Goal: Information Seeking & Learning: Learn about a topic

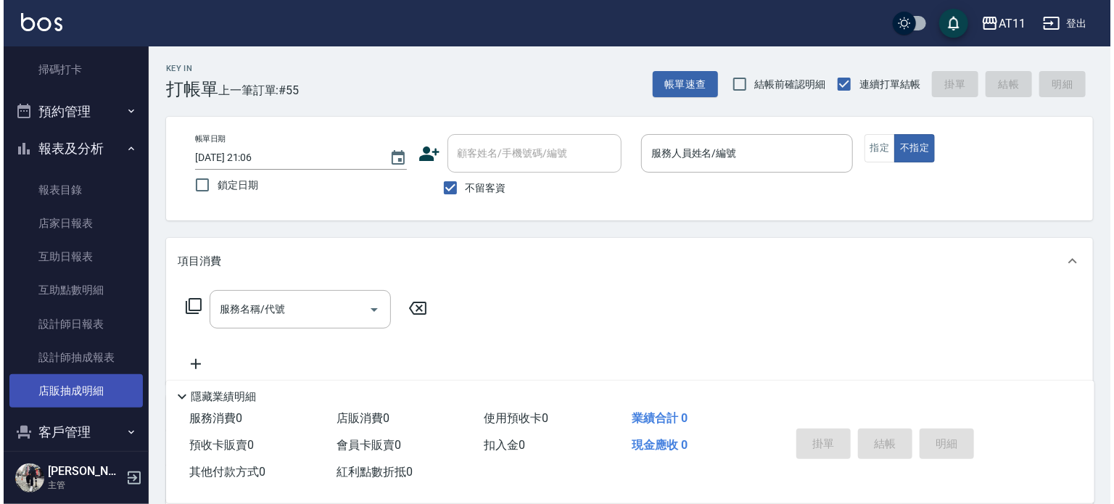
scroll to position [290, 0]
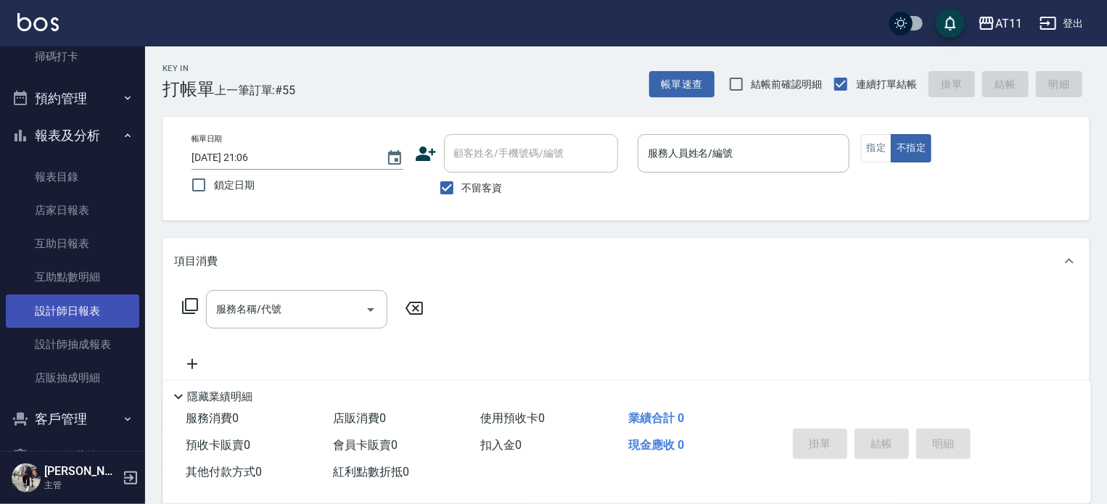
click at [72, 306] on link "設計師日報表" at bounding box center [72, 311] width 133 height 33
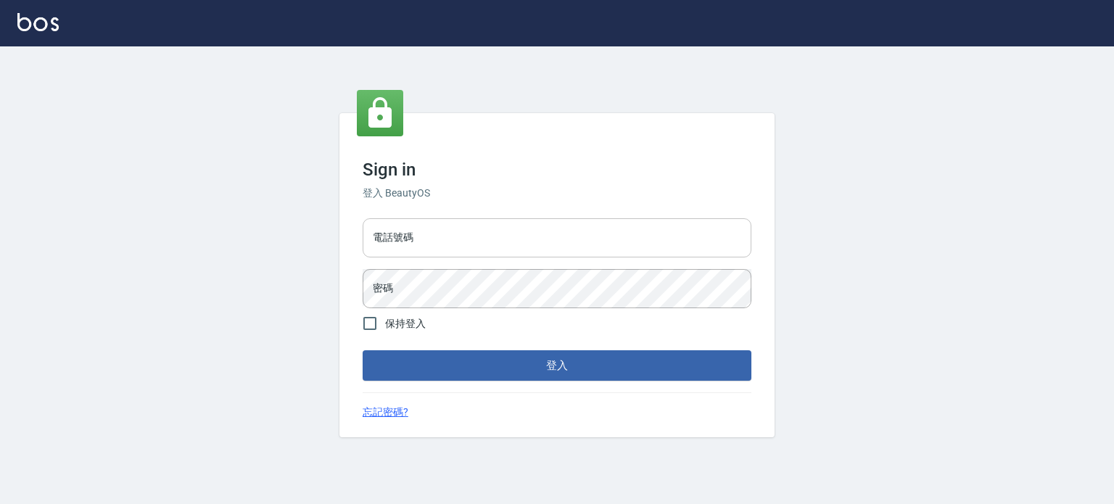
click at [441, 243] on input "電話號碼" at bounding box center [557, 237] width 389 height 39
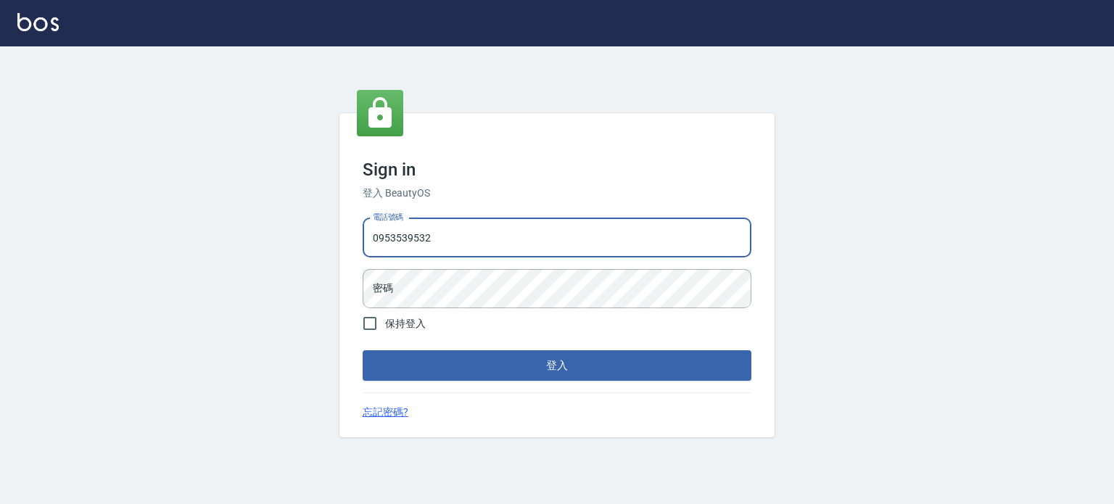
type input "0953539532"
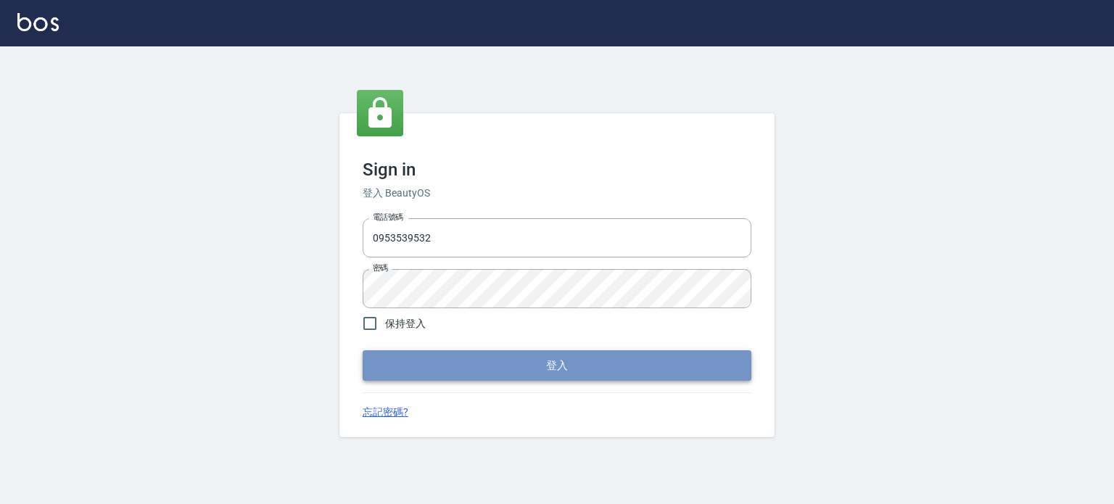
click at [477, 370] on button "登入" at bounding box center [557, 365] width 389 height 30
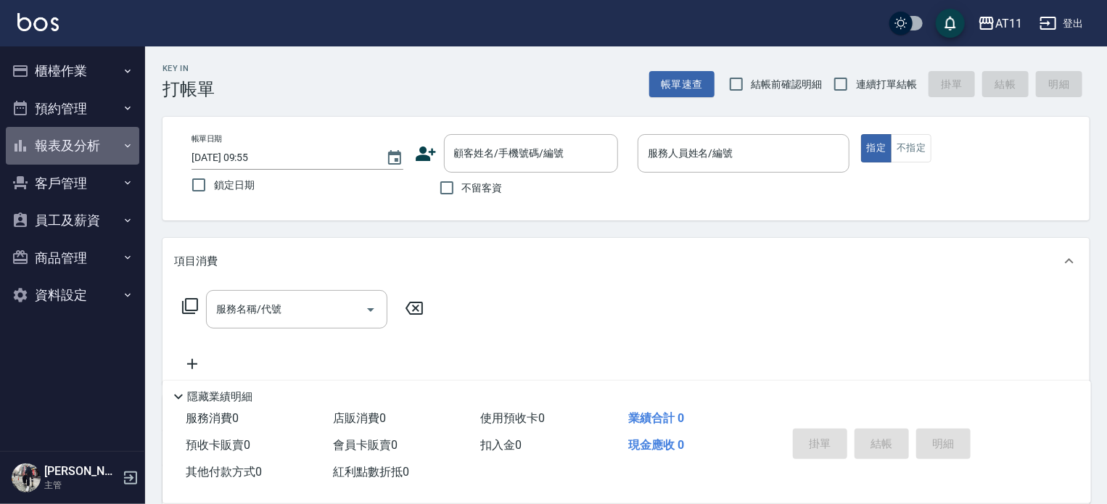
click at [74, 147] on button "報表及分析" at bounding box center [72, 146] width 133 height 38
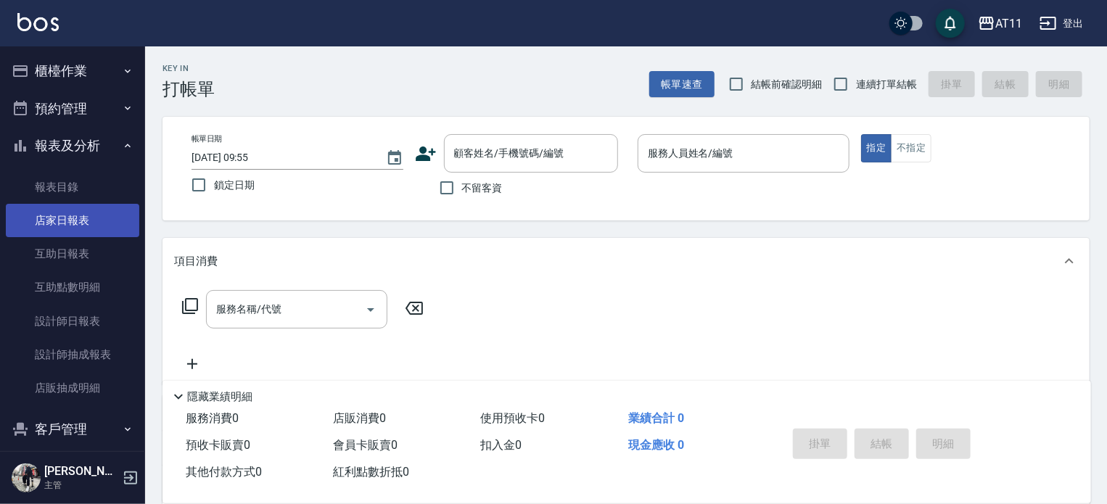
scroll to position [73, 0]
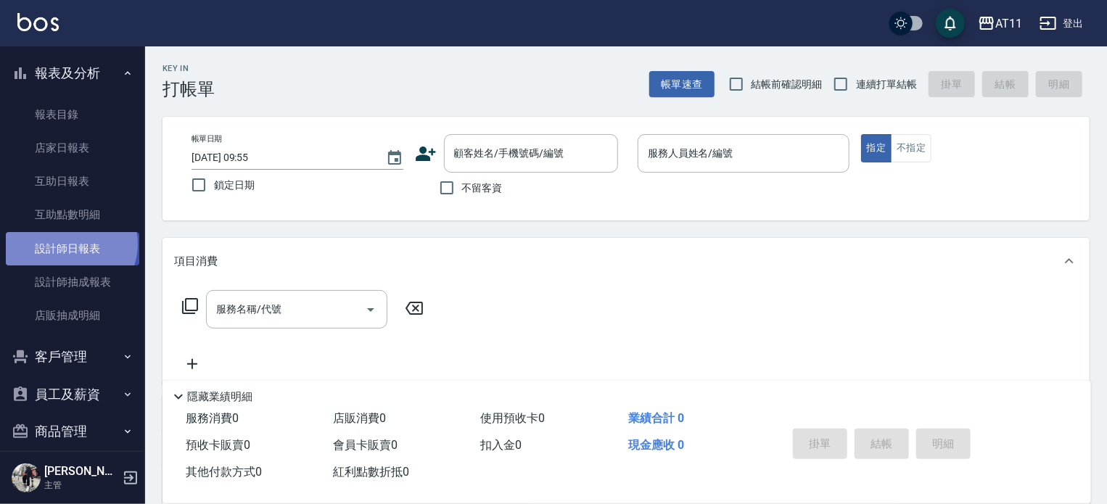
click at [70, 244] on link "設計師日報表" at bounding box center [72, 248] width 133 height 33
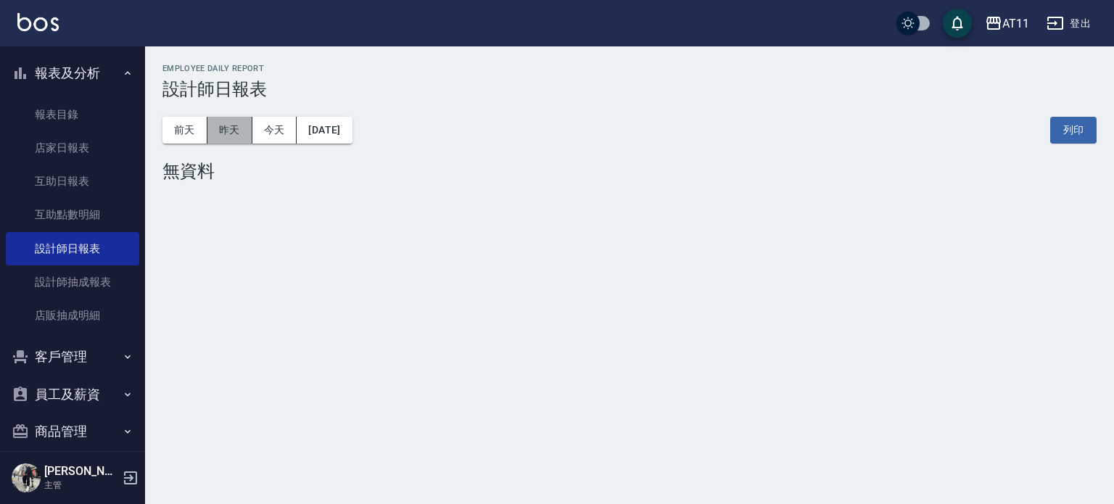
click at [235, 133] on button "昨天" at bounding box center [229, 130] width 45 height 27
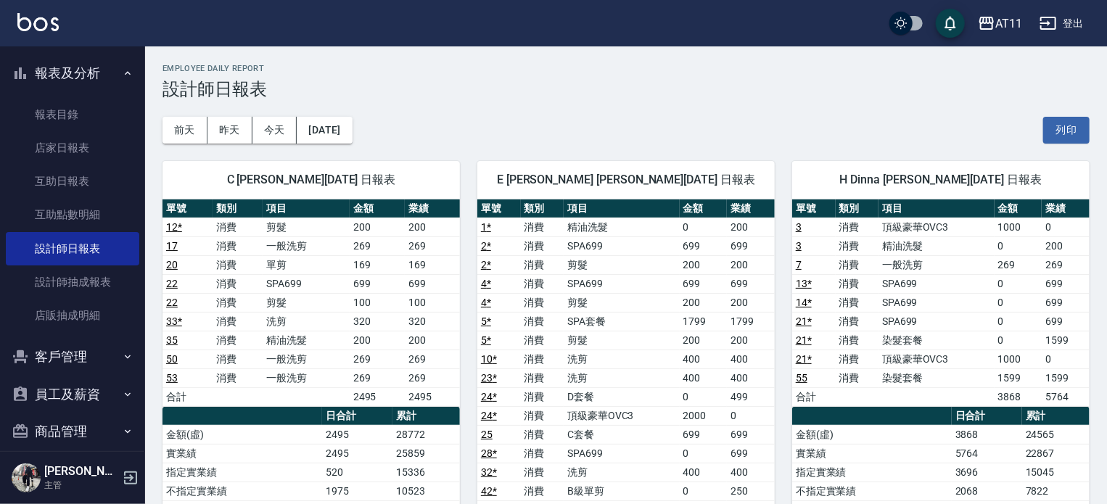
scroll to position [73, 0]
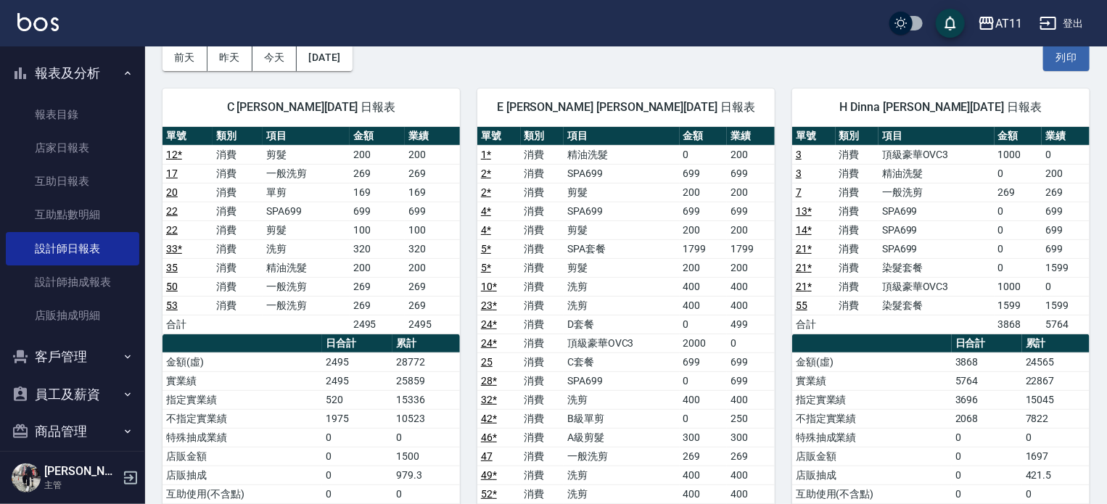
click at [448, 66] on div "前天 昨天 今天 2025/08/10 列印" at bounding box center [625, 58] width 927 height 62
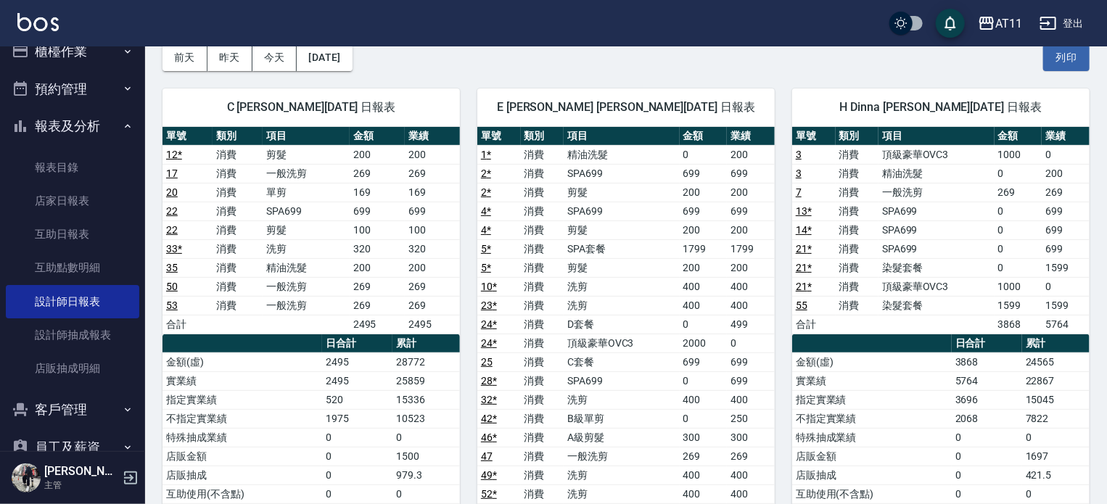
scroll to position [0, 0]
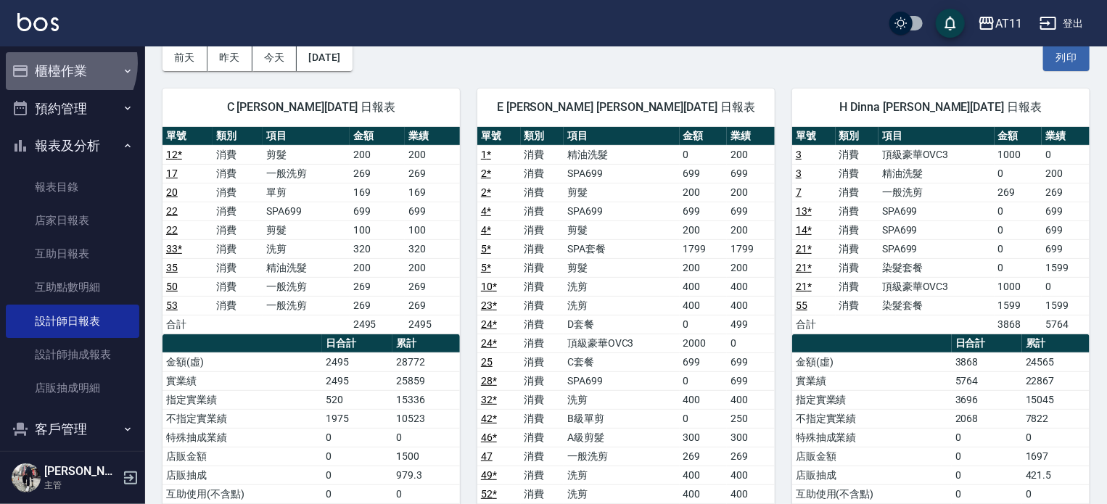
click at [58, 63] on button "櫃檯作業" at bounding box center [72, 71] width 133 height 38
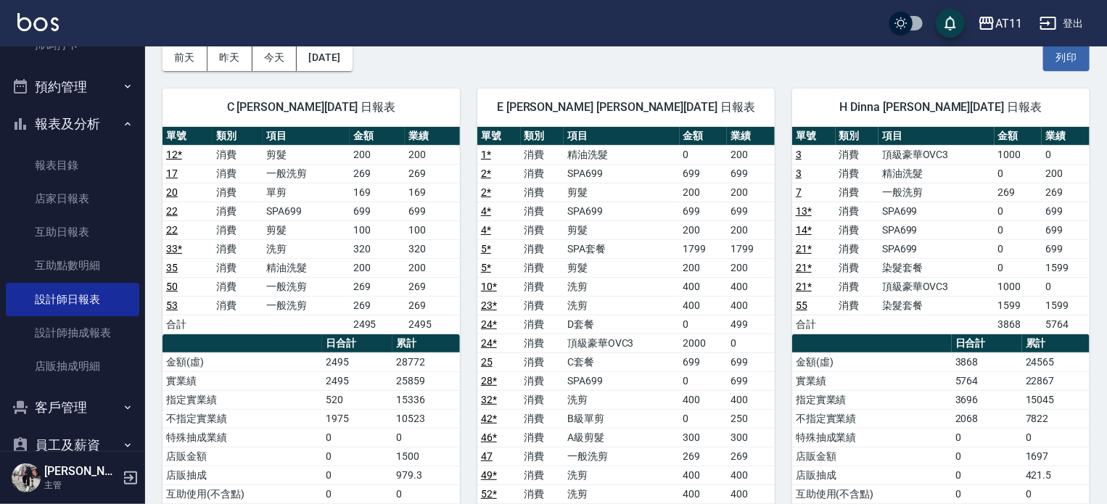
scroll to position [354, 0]
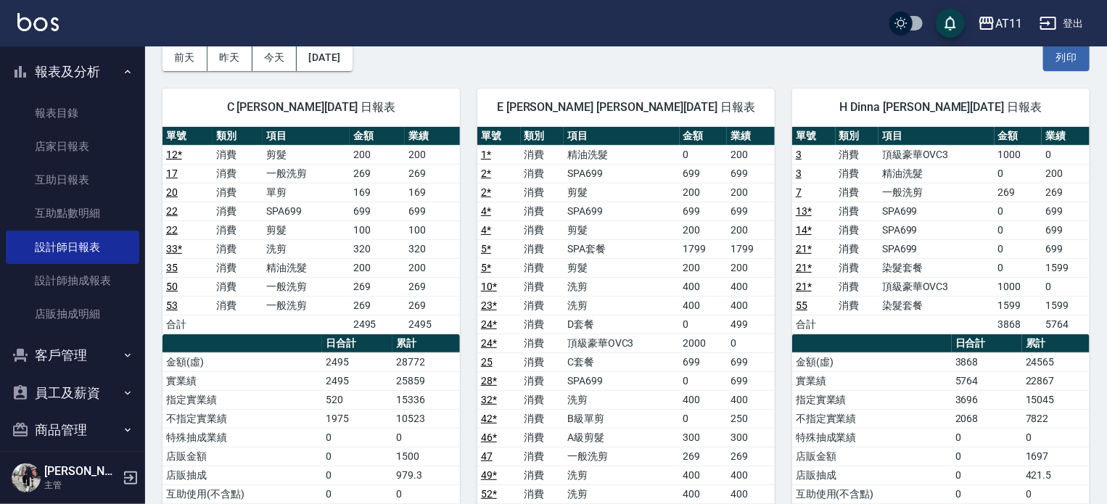
click at [122, 75] on icon "button" at bounding box center [128, 72] width 12 height 12
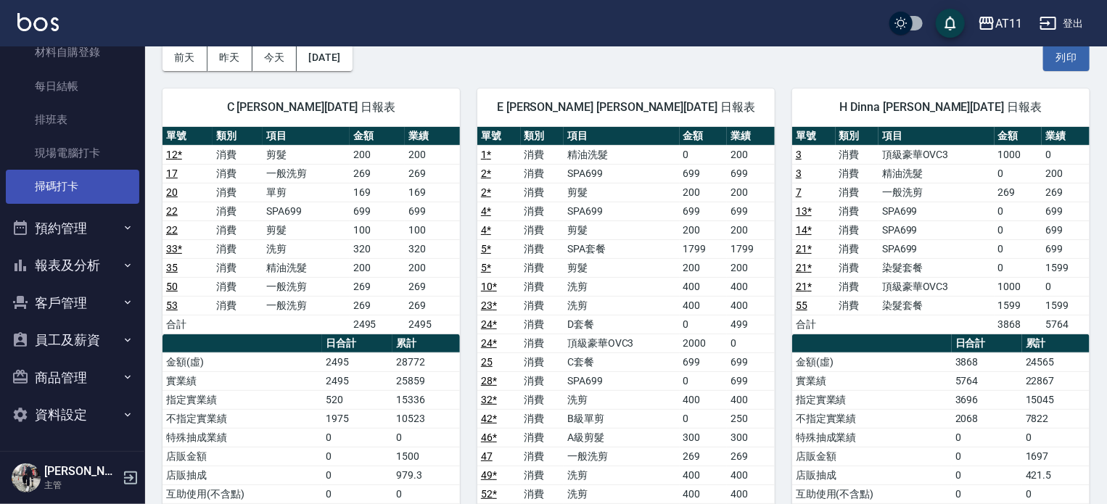
scroll to position [160, 0]
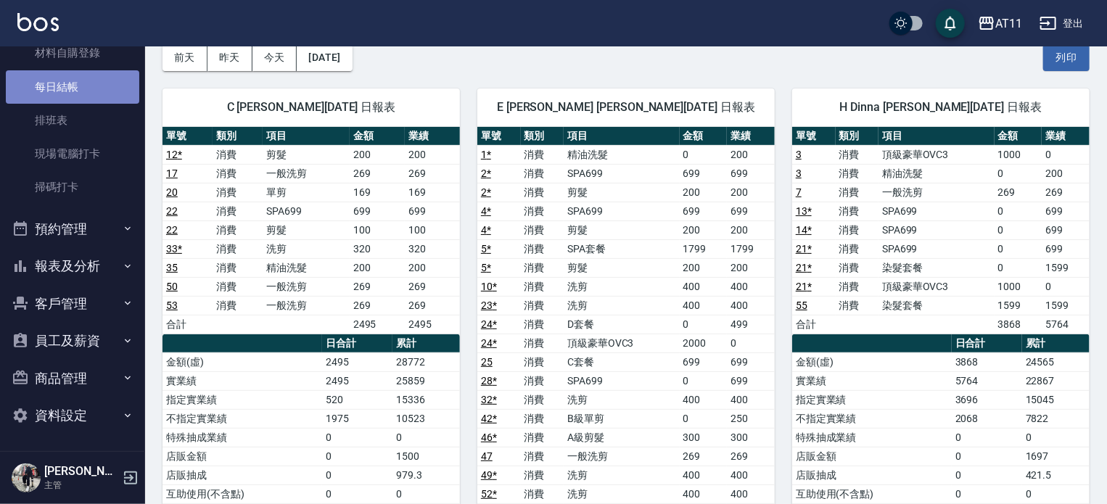
click at [96, 83] on link "每日結帳" at bounding box center [72, 86] width 133 height 33
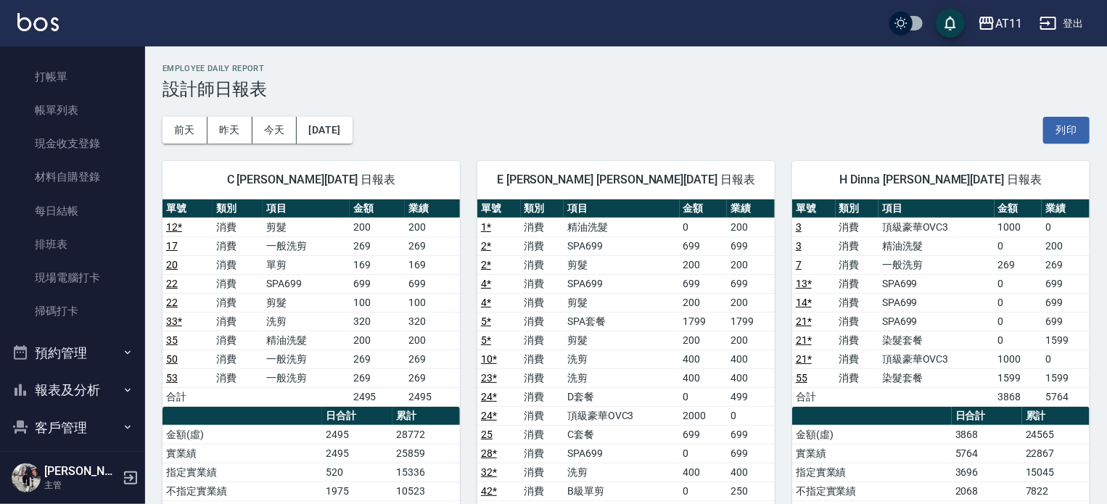
scroll to position [35, 0]
click at [36, 78] on link "打帳單" at bounding box center [72, 77] width 133 height 33
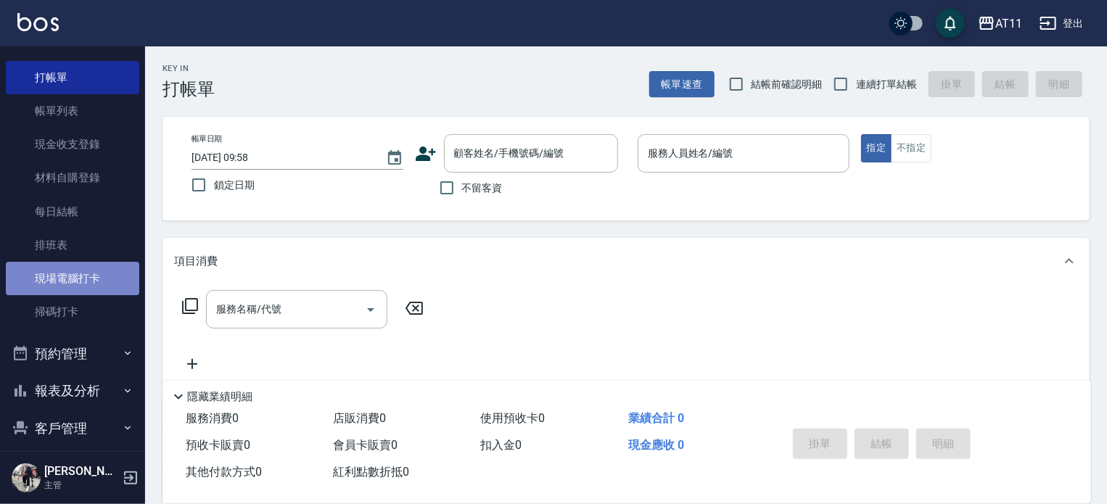
click at [74, 283] on link "現場電腦打卡" at bounding box center [72, 278] width 133 height 33
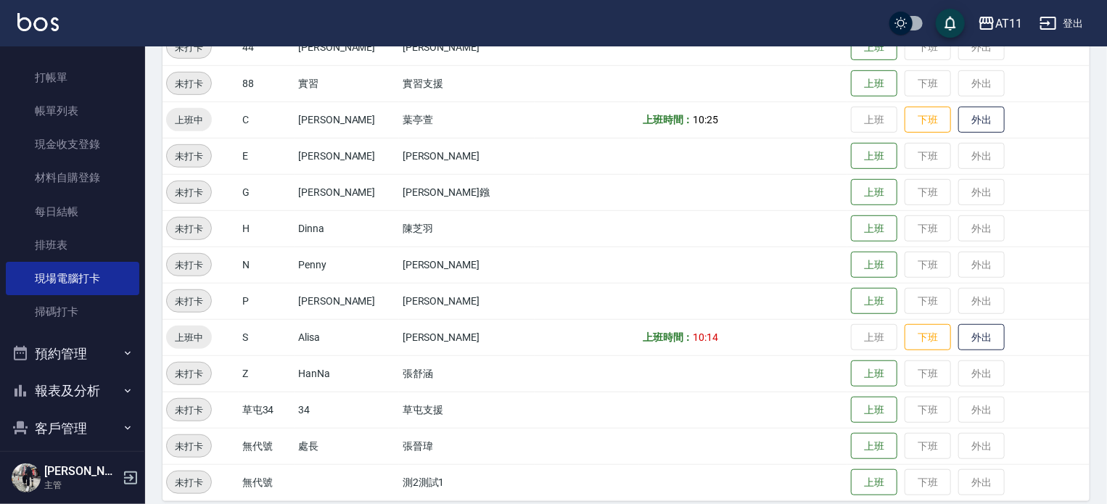
scroll to position [400, 0]
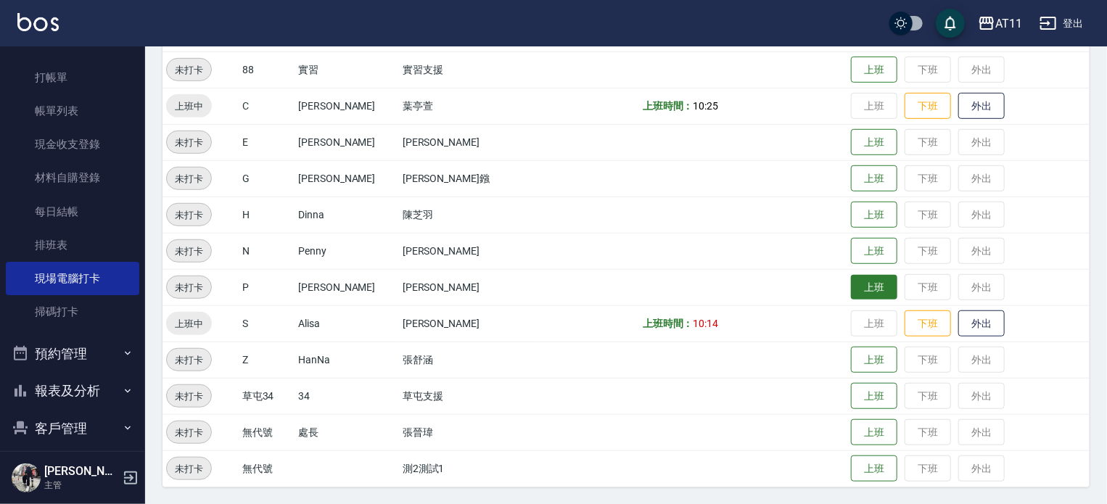
click at [851, 287] on button "上班" at bounding box center [874, 287] width 46 height 25
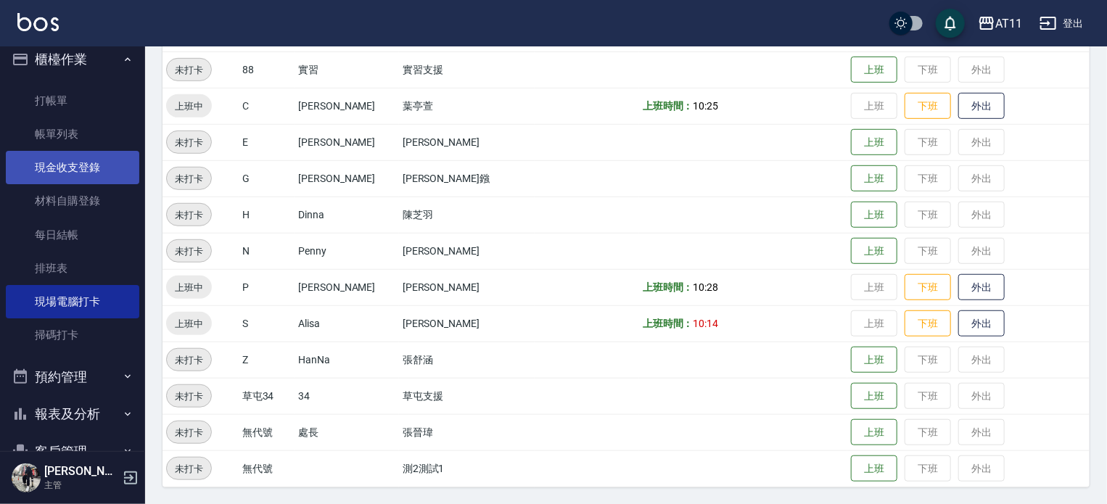
scroll to position [0, 0]
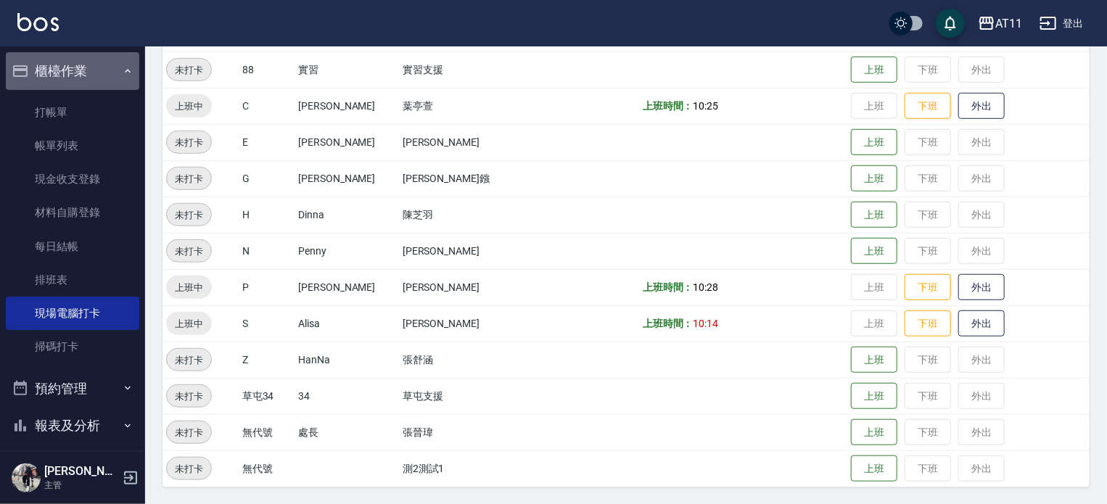
click at [81, 72] on button "櫃檯作業" at bounding box center [72, 71] width 133 height 38
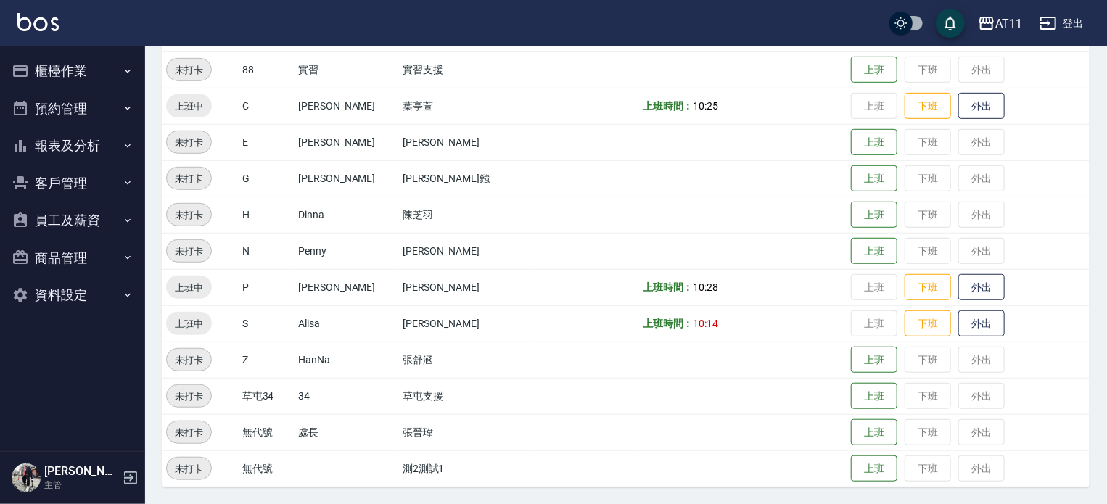
click at [91, 141] on button "報表及分析" at bounding box center [72, 146] width 133 height 38
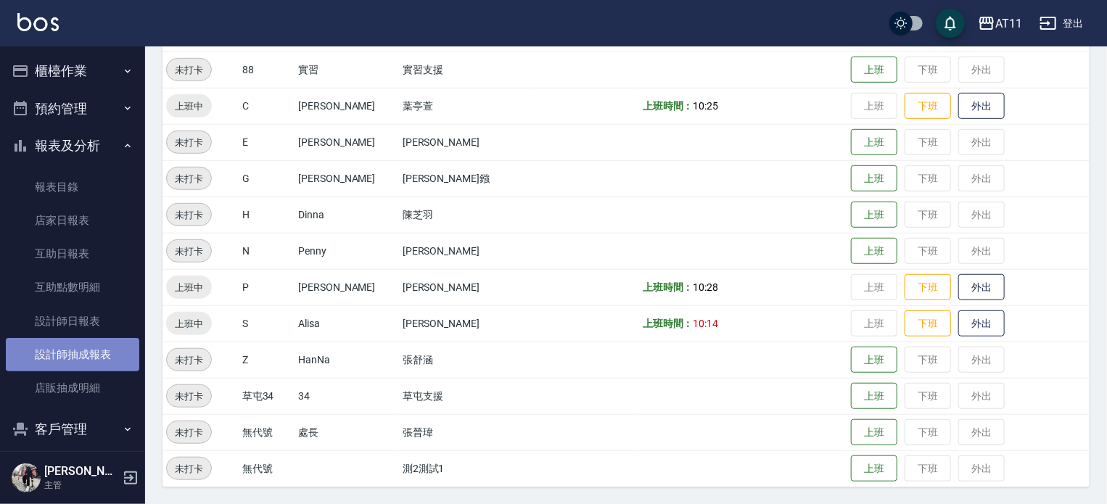
click at [93, 352] on link "設計師抽成報表" at bounding box center [72, 354] width 133 height 33
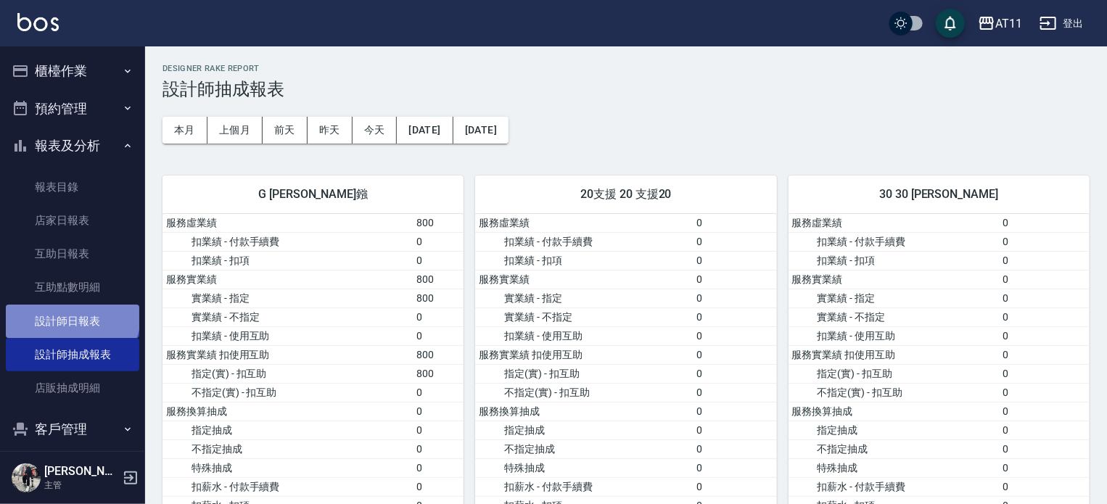
click at [71, 315] on link "設計師日報表" at bounding box center [72, 321] width 133 height 33
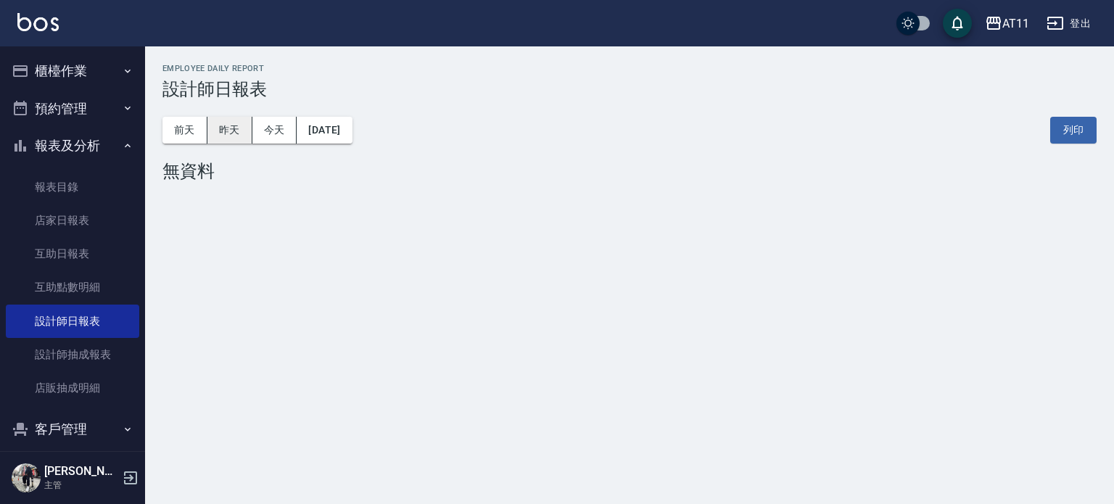
click at [239, 129] on button "昨天" at bounding box center [229, 130] width 45 height 27
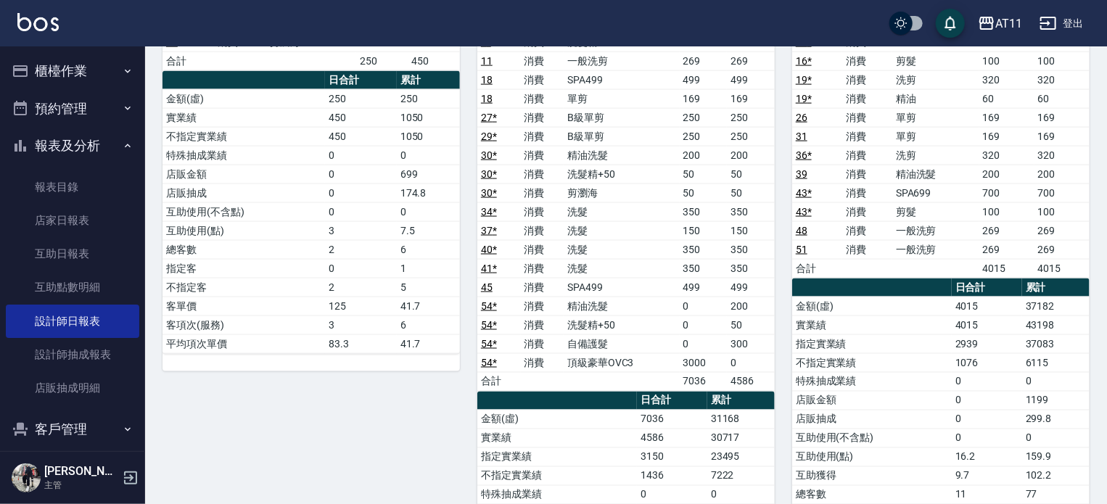
scroll to position [1016, 0]
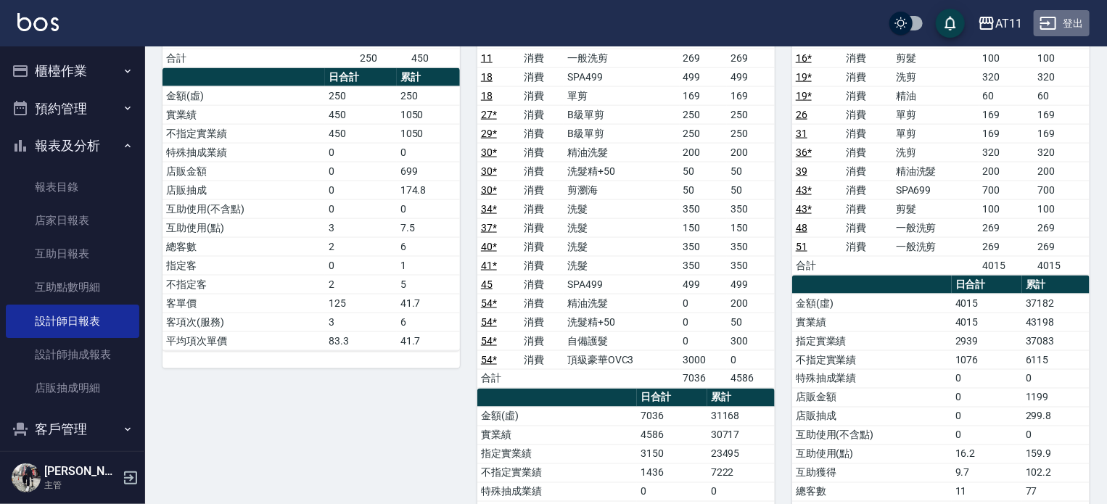
click at [1071, 19] on button "登出" at bounding box center [1062, 23] width 56 height 27
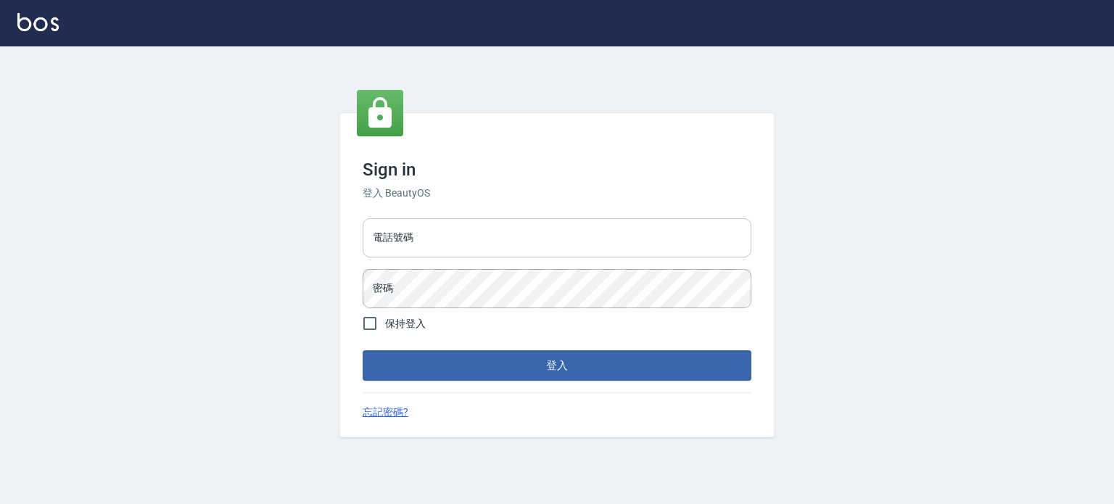
click at [472, 241] on input "電話號碼" at bounding box center [557, 237] width 389 height 39
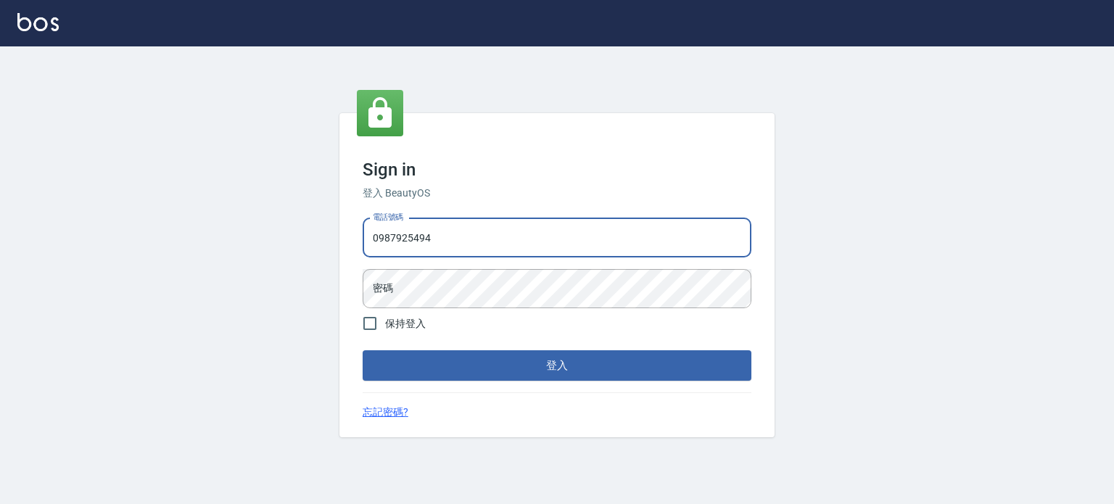
type input "0987925494"
click at [363, 350] on button "登入" at bounding box center [557, 365] width 389 height 30
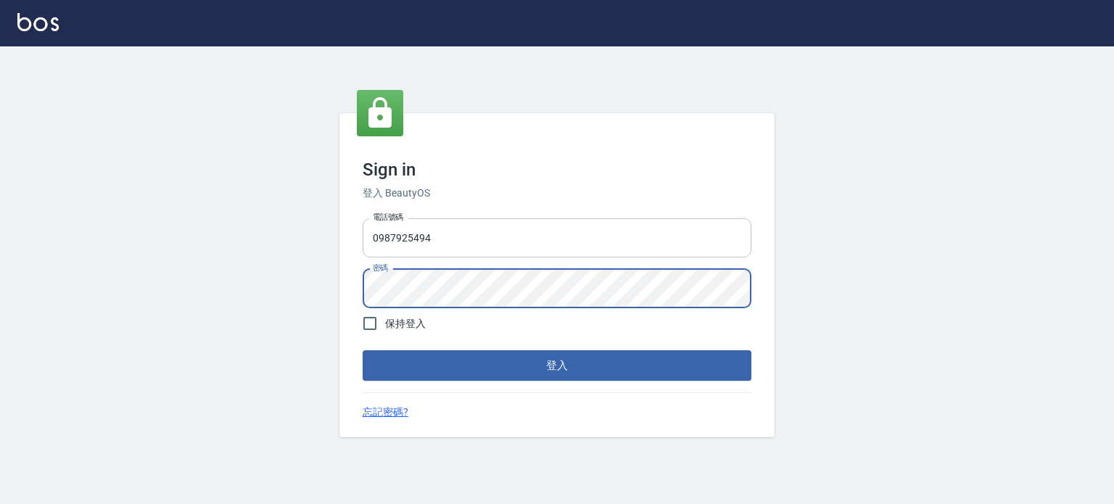
click at [363, 350] on button "登入" at bounding box center [557, 365] width 389 height 30
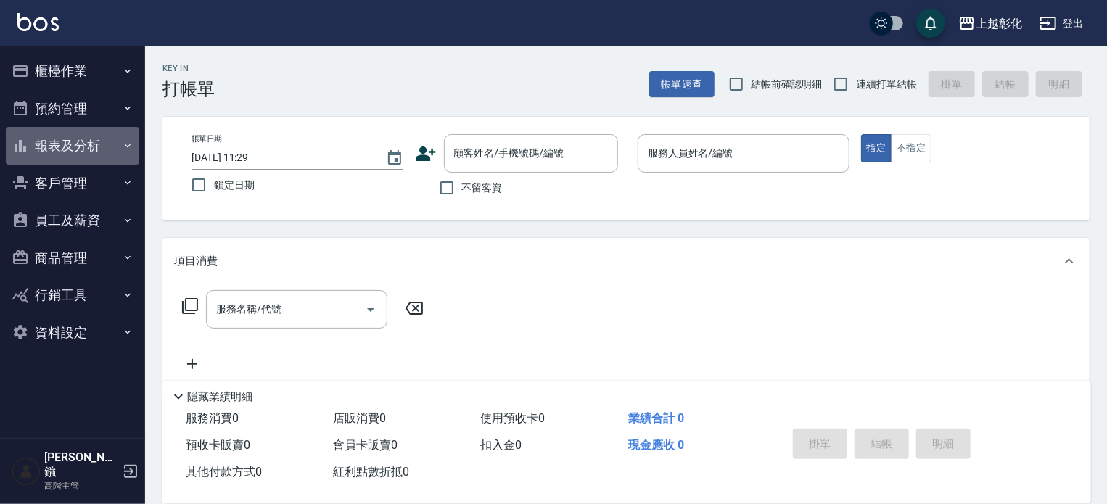
click at [68, 141] on button "報表及分析" at bounding box center [72, 146] width 133 height 38
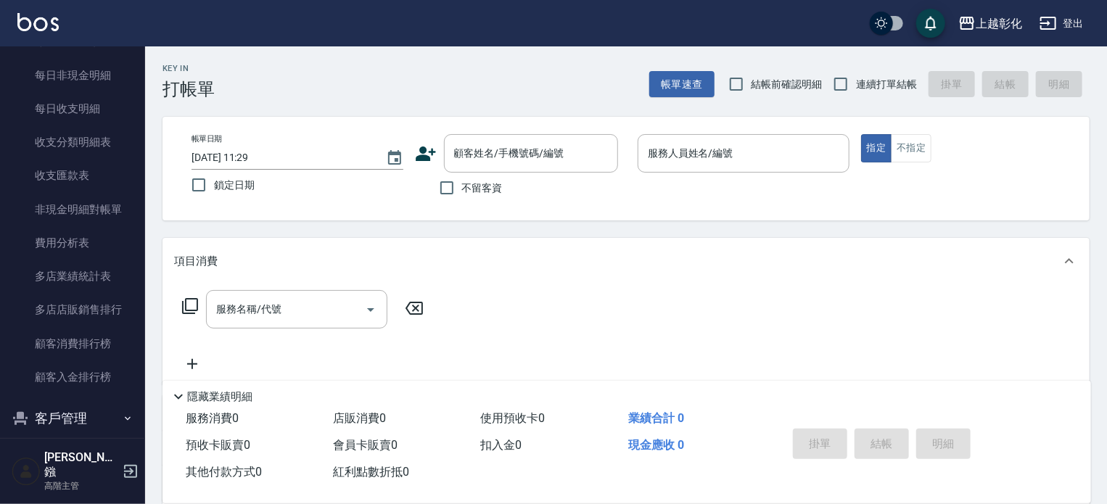
scroll to position [1227, 0]
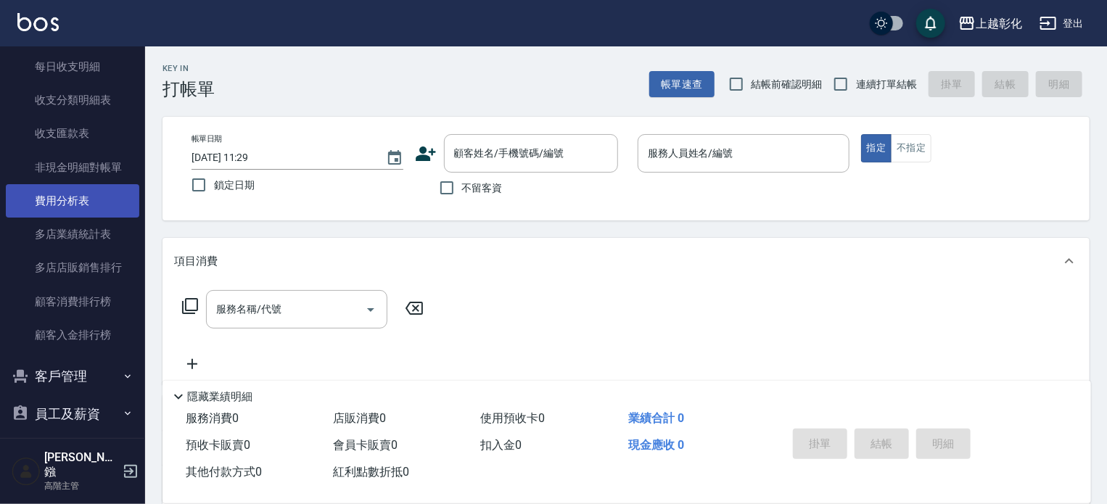
click at [64, 195] on link "費用分析表" at bounding box center [72, 200] width 133 height 33
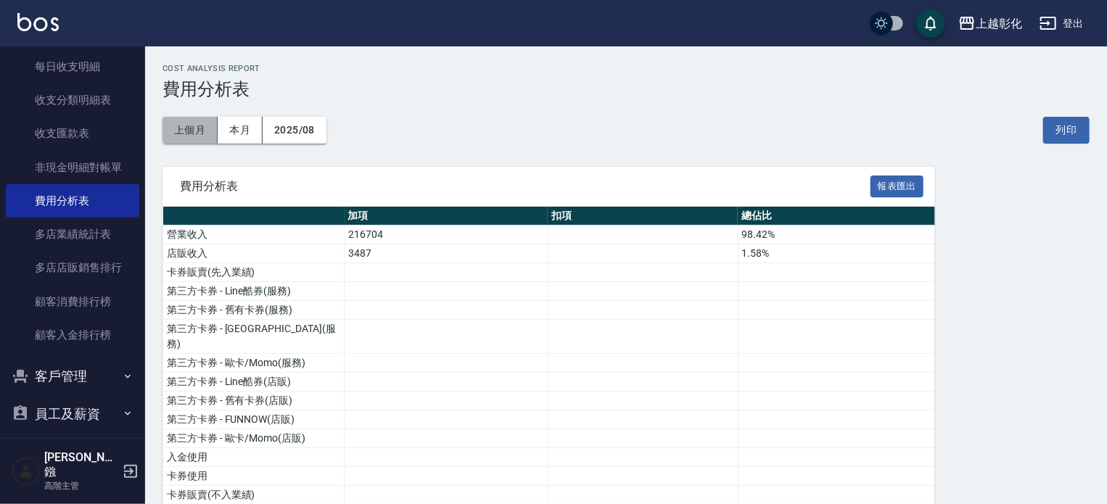
click at [191, 128] on button "上個月" at bounding box center [189, 130] width 55 height 27
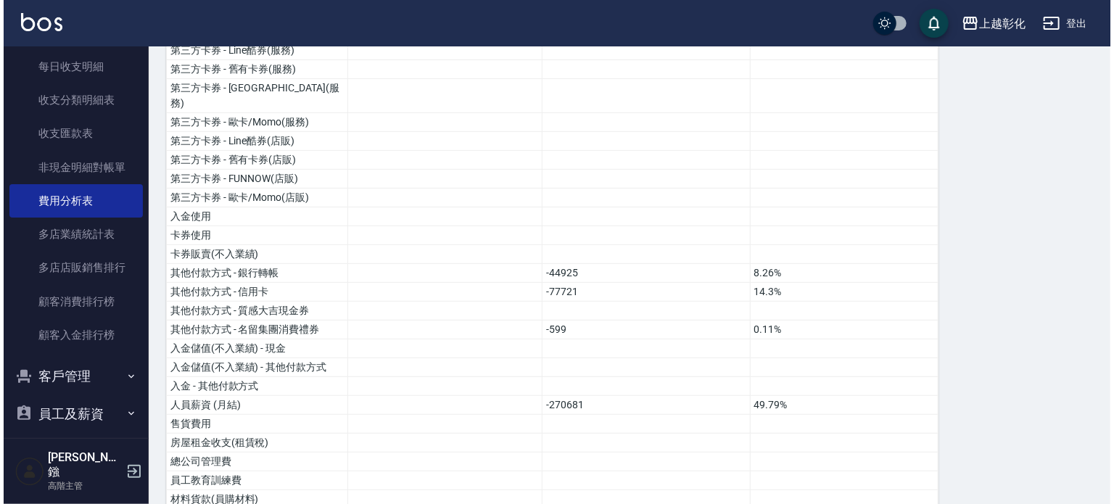
scroll to position [244, 0]
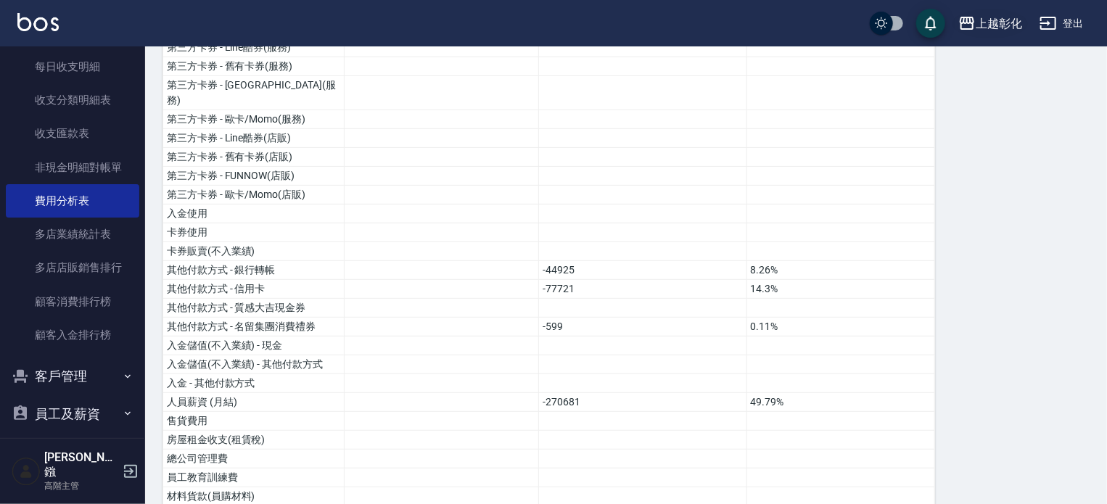
click at [990, 22] on div "上越彰化" at bounding box center [999, 24] width 46 height 18
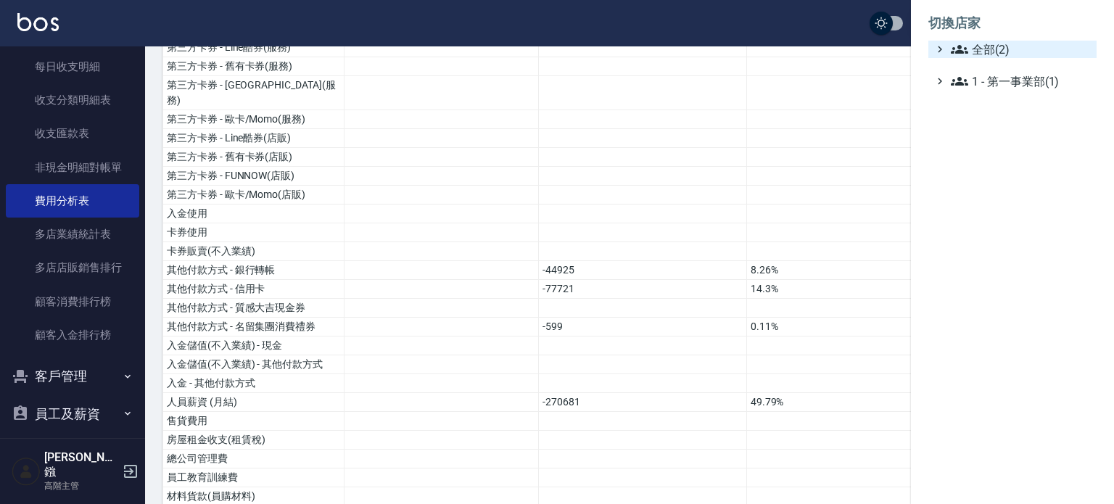
click at [992, 44] on span "全部(2)" at bounding box center [1021, 49] width 140 height 17
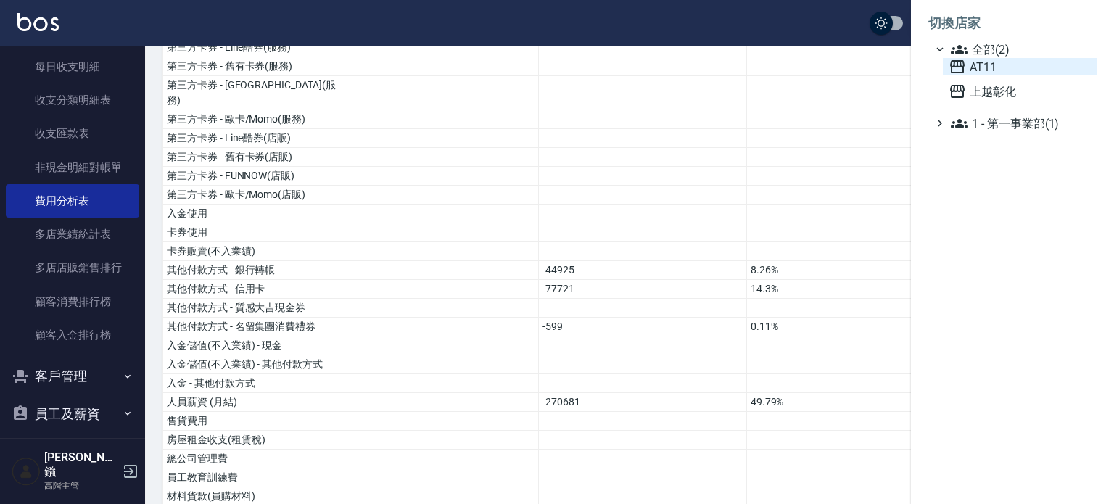
click at [989, 65] on span "AT11" at bounding box center [1020, 66] width 142 height 17
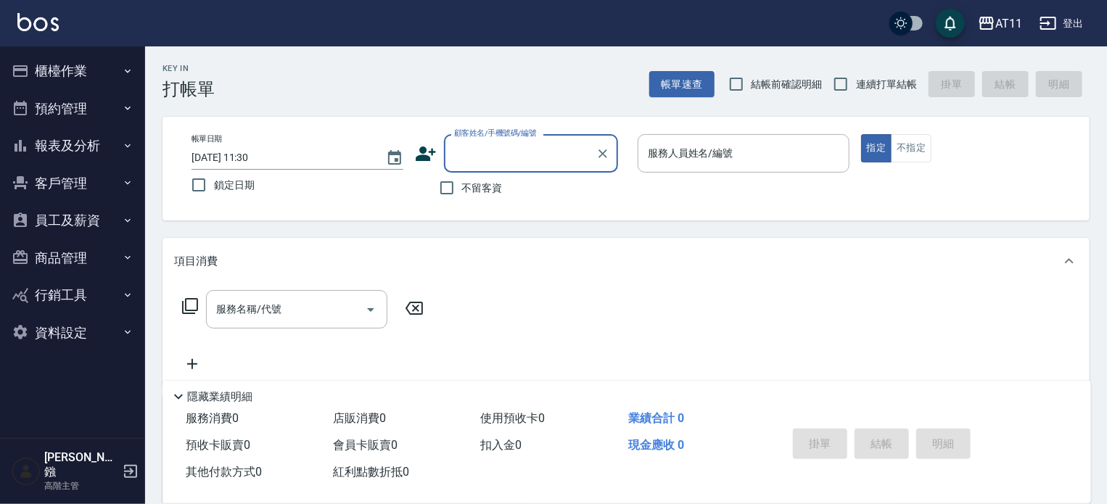
click at [67, 148] on button "報表及分析" at bounding box center [72, 146] width 133 height 38
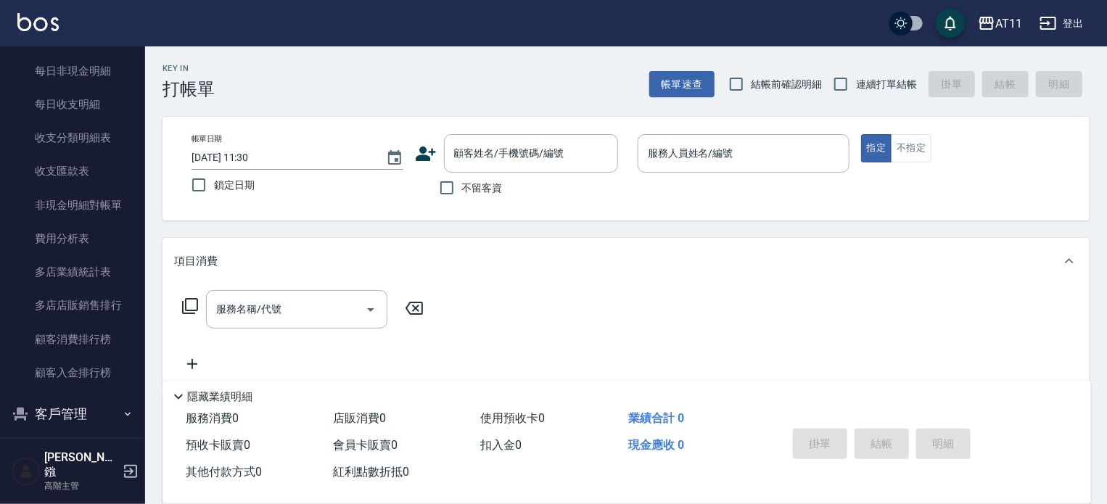
scroll to position [1220, 0]
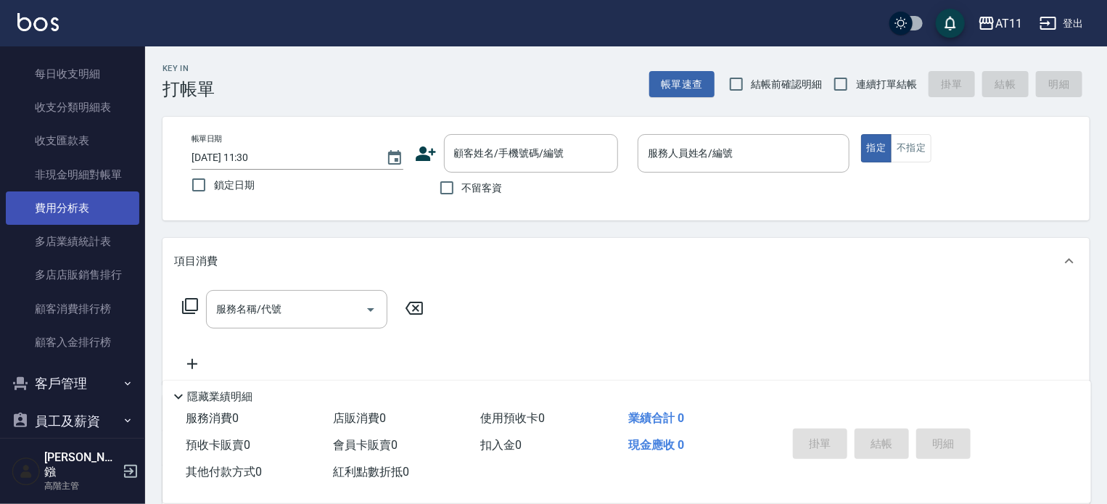
click at [70, 202] on link "費用分析表" at bounding box center [72, 208] width 133 height 33
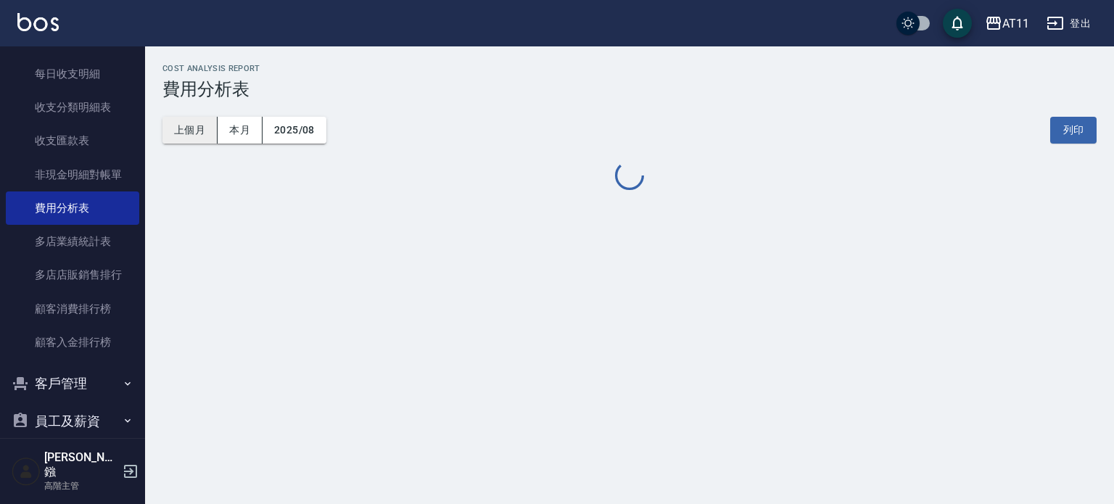
click at [189, 130] on button "上個月" at bounding box center [189, 130] width 55 height 27
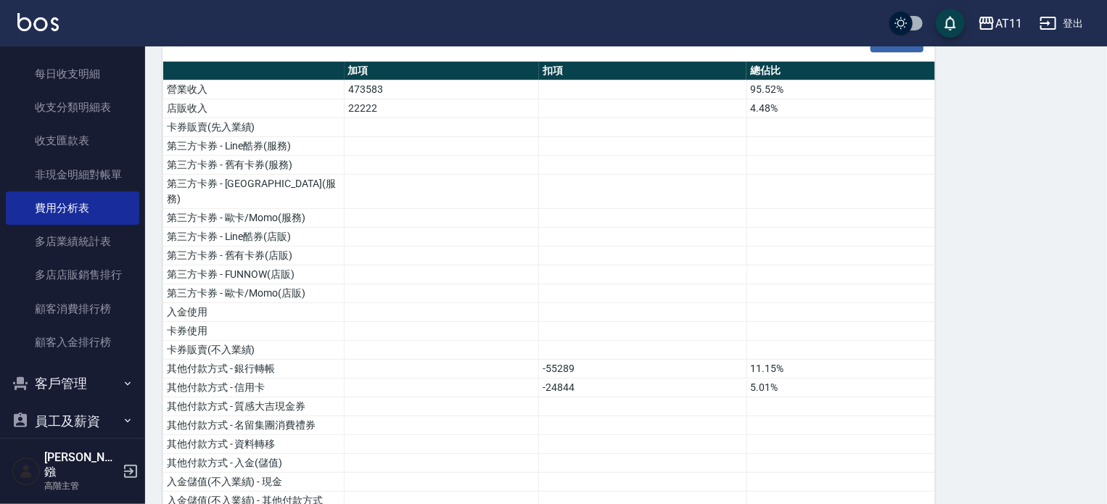
scroll to position [1338, 0]
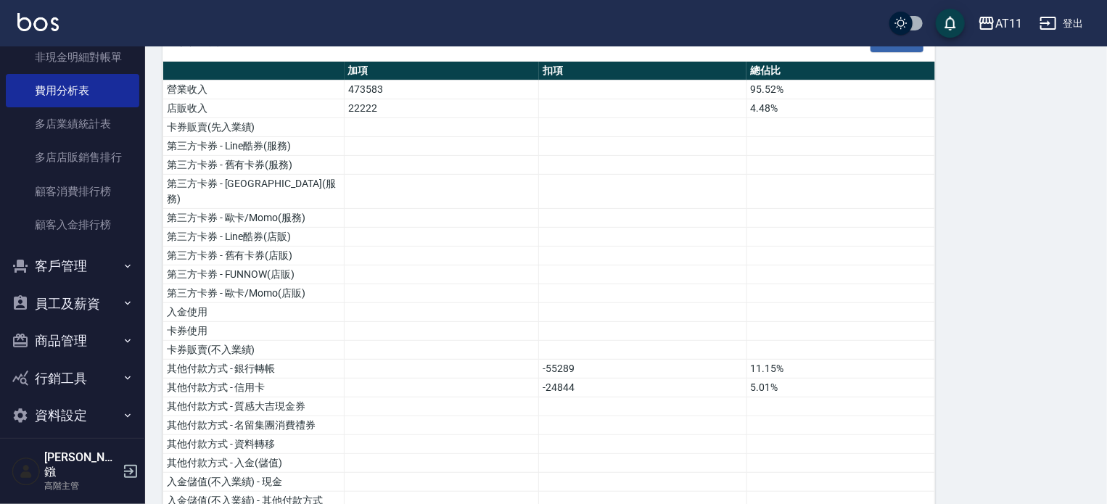
click at [100, 253] on button "客戶管理" at bounding box center [72, 266] width 133 height 38
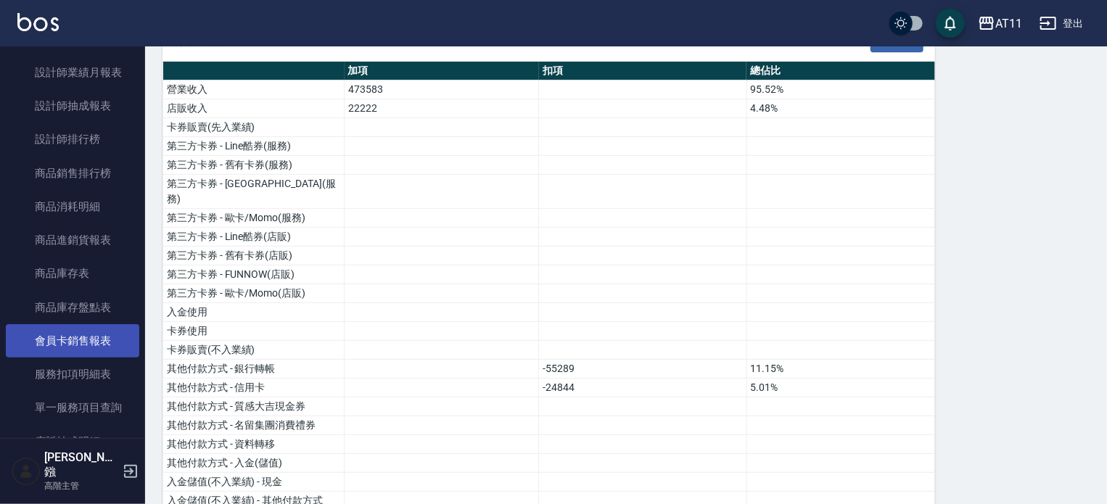
scroll to position [467, 0]
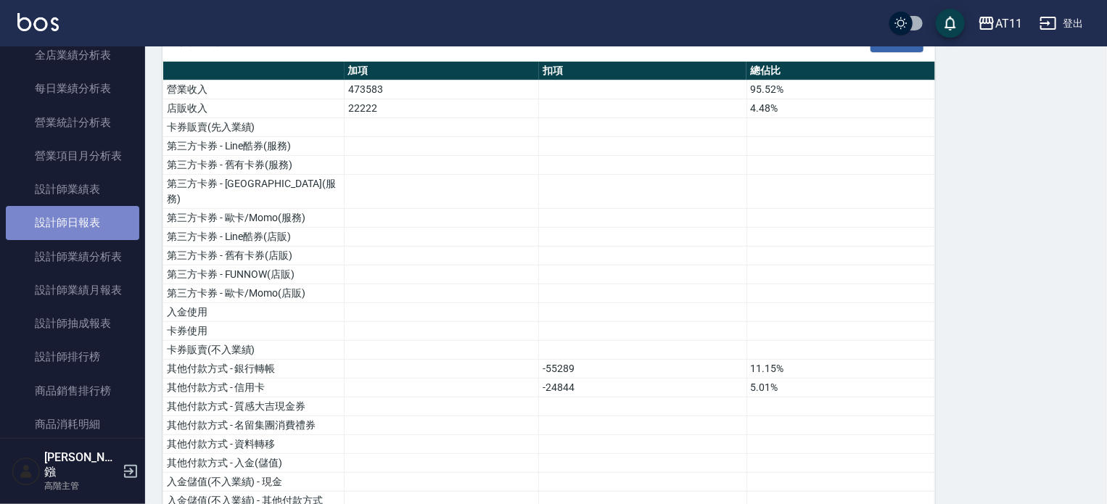
click at [77, 216] on link "設計師日報表" at bounding box center [72, 222] width 133 height 33
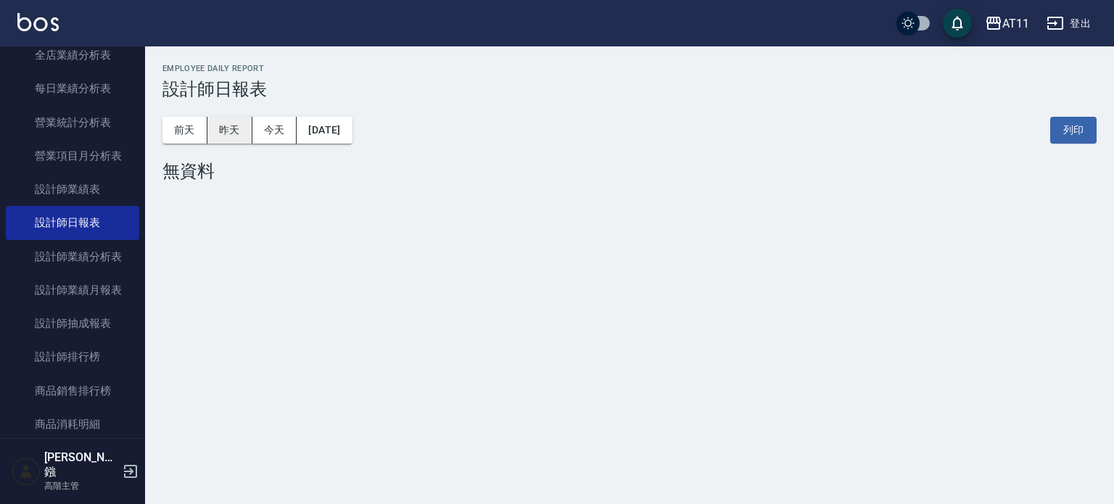
click at [234, 125] on button "昨天" at bounding box center [229, 130] width 45 height 27
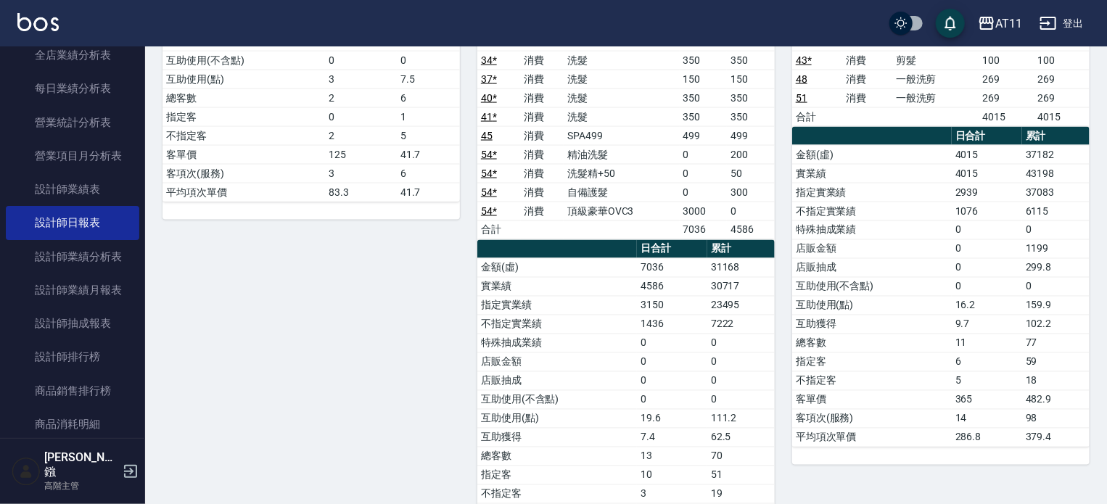
scroll to position [1167, 0]
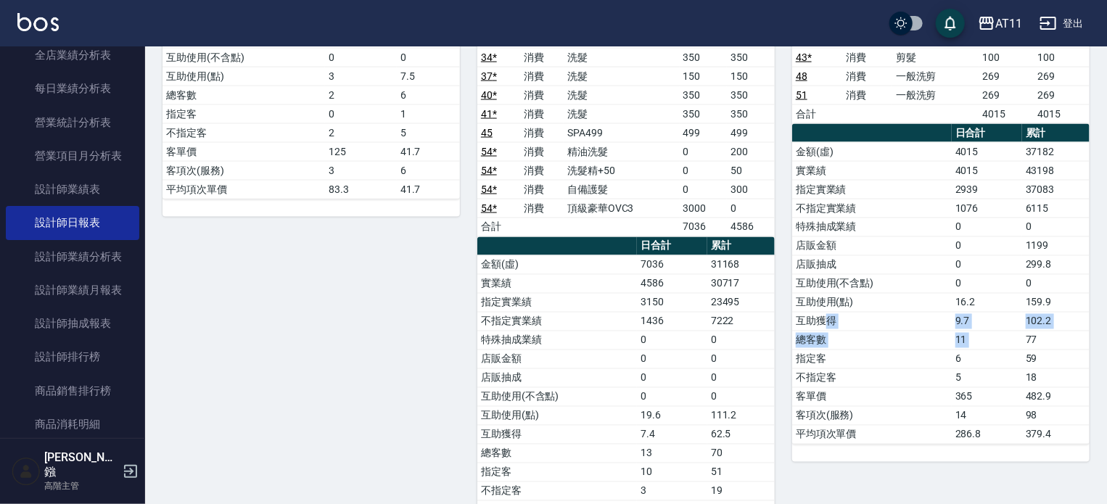
drag, startPoint x: 936, startPoint y: 295, endPoint x: 1026, endPoint y: 324, distance: 95.2
click at [1026, 324] on tbody "金額(虛) 4015 37182 實業績 4015 43198 指定實業績 2939 37083 不指定實業績 1076 6115 特殊抽成業績 0 0 店販…" at bounding box center [940, 293] width 297 height 302
click at [1061, 350] on td "59" at bounding box center [1055, 359] width 67 height 19
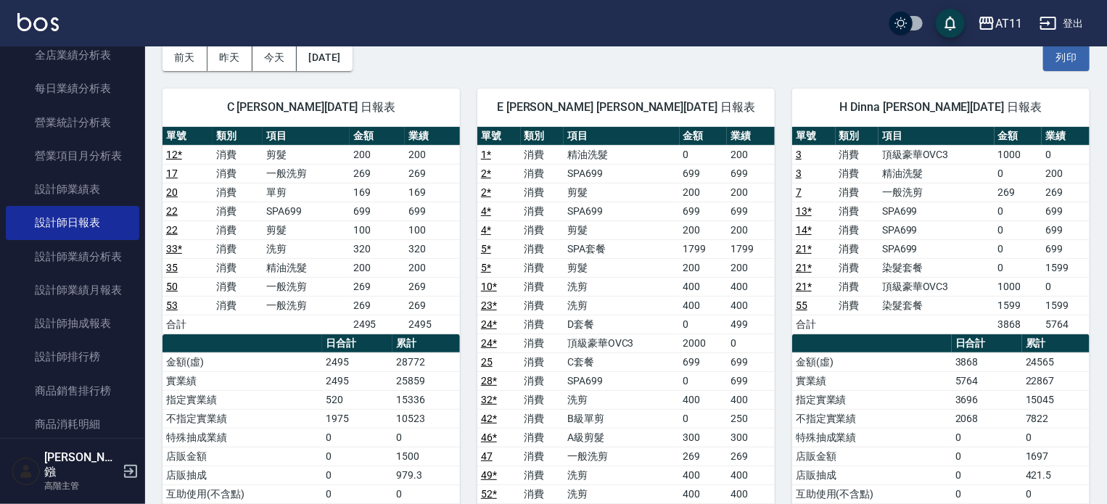
scroll to position [145, 0]
